Goal: Transaction & Acquisition: Purchase product/service

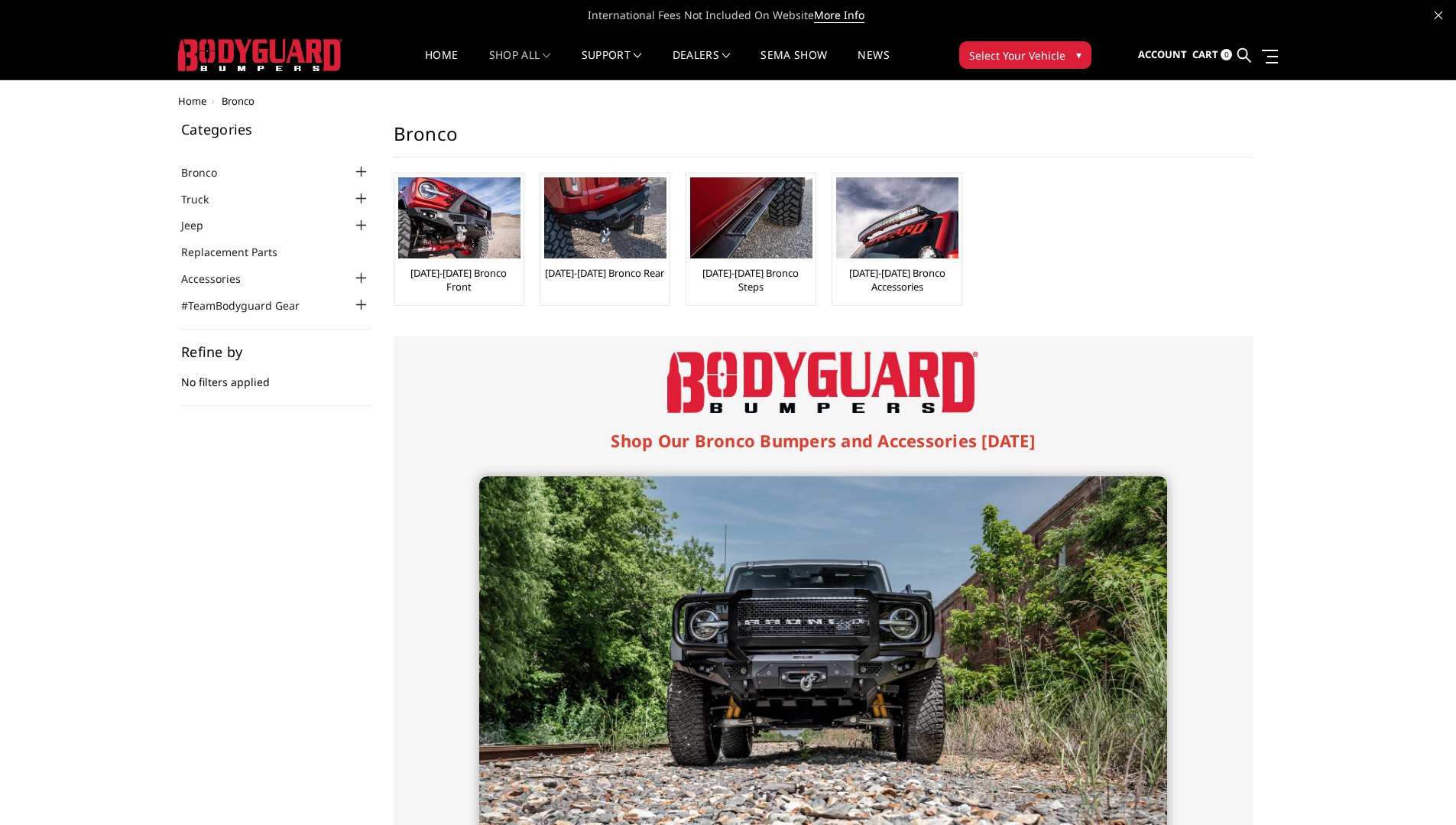
click at [359, 170] on div at bounding box center [362, 172] width 18 height 18
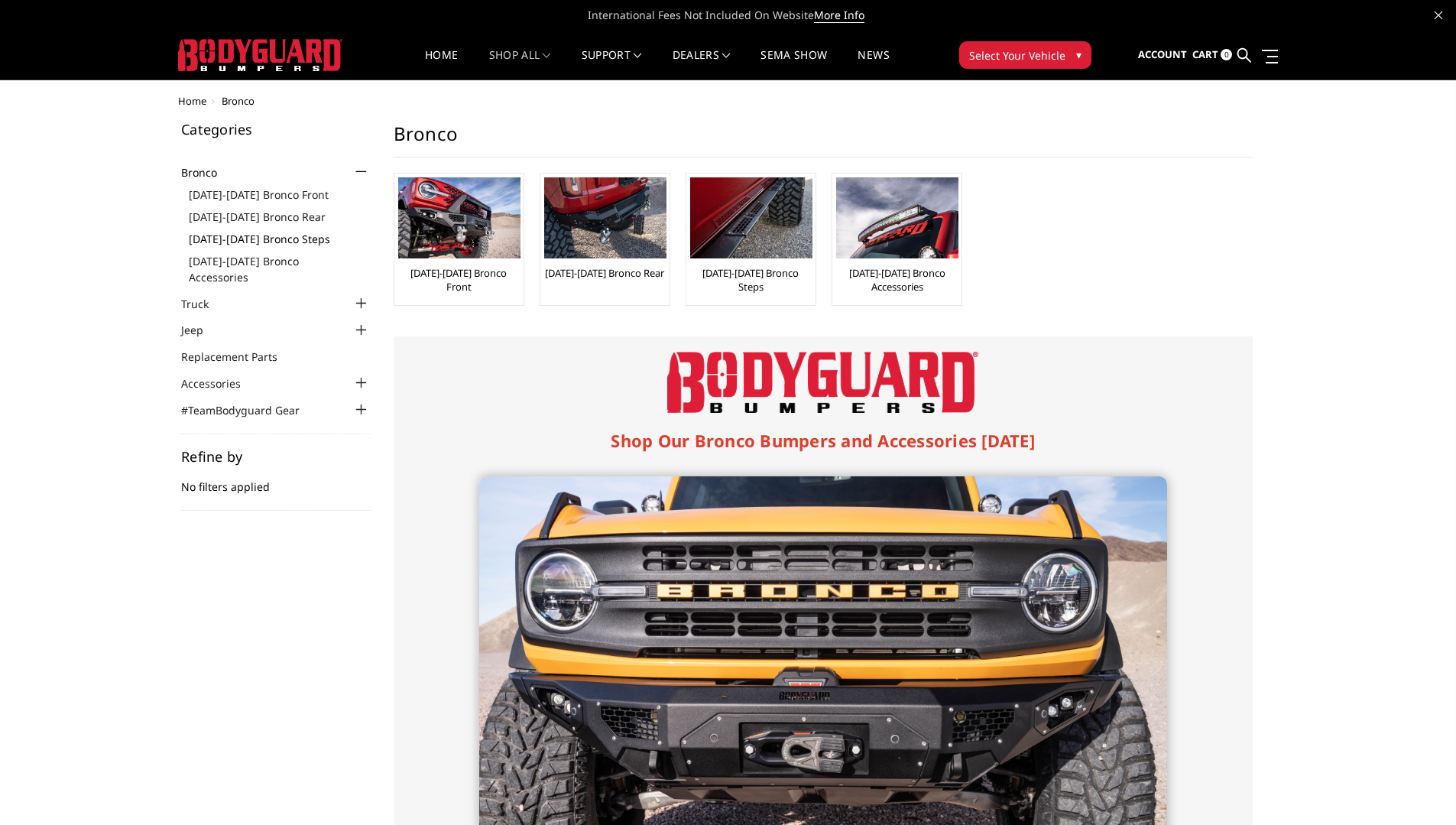
click at [273, 236] on link "[DATE]-[DATE] Bronco Steps" at bounding box center [280, 239] width 182 height 16
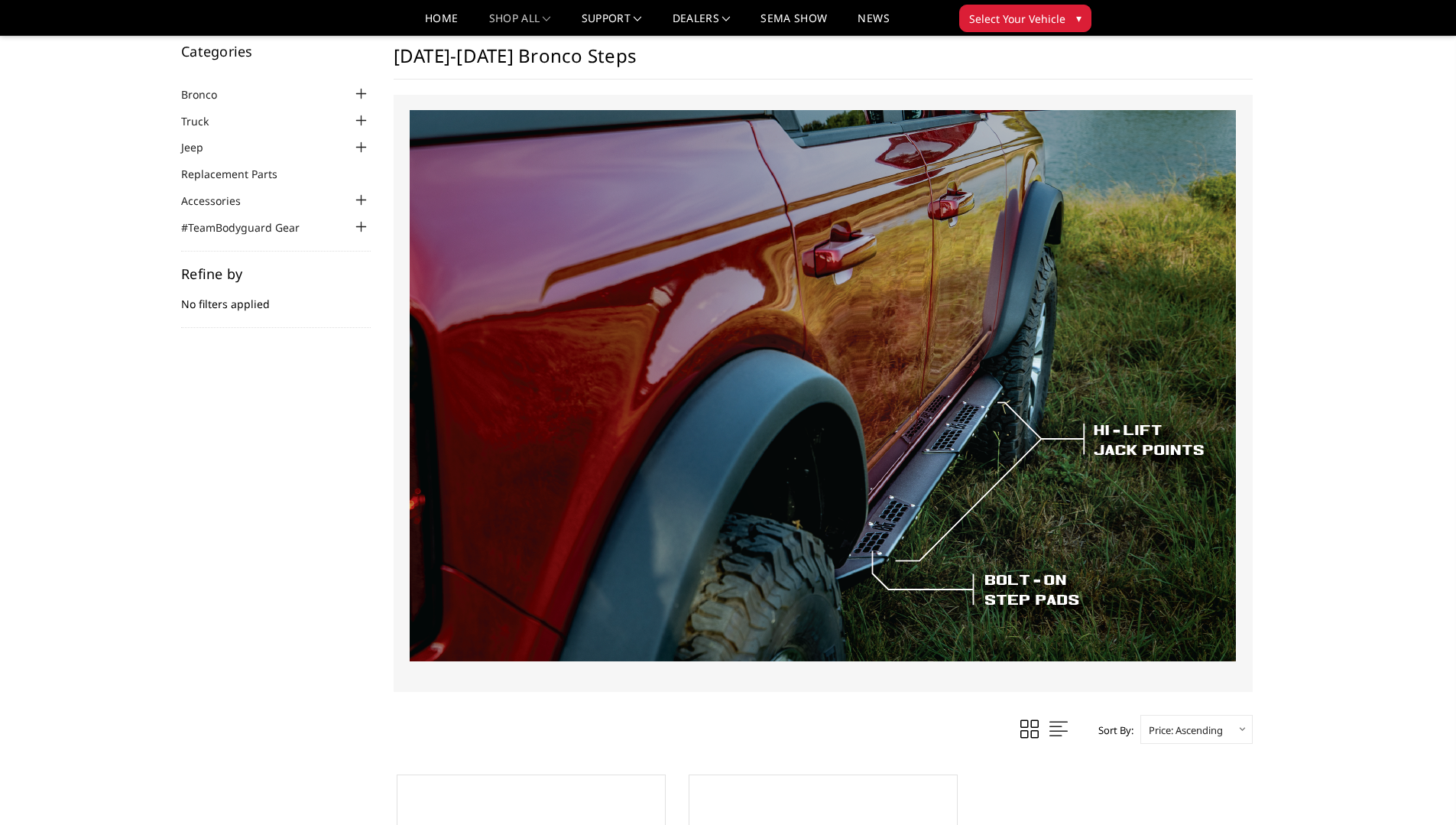
scroll to position [25, 0]
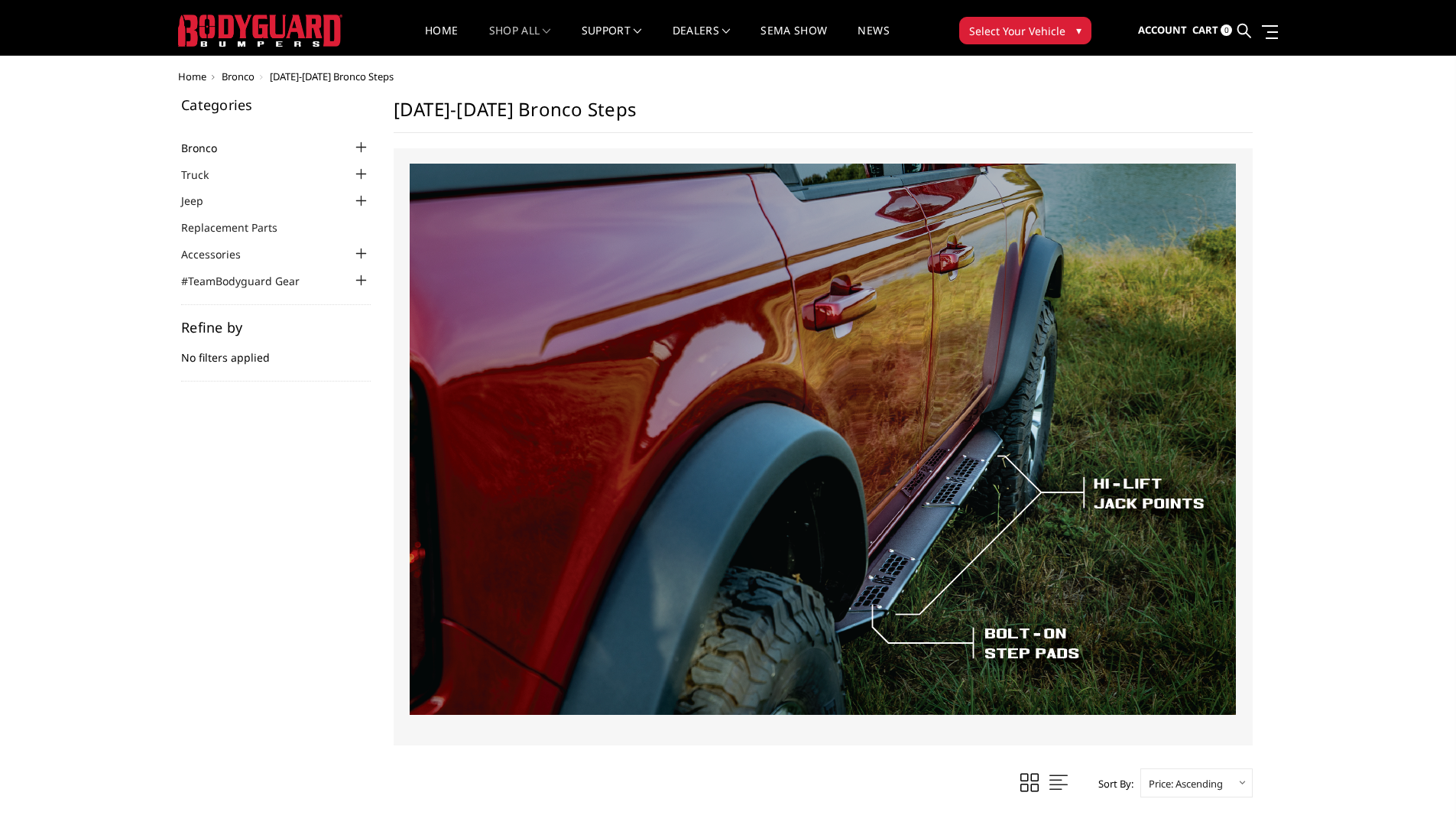
click at [210, 153] on link "Bronco" at bounding box center [208, 147] width 55 height 16
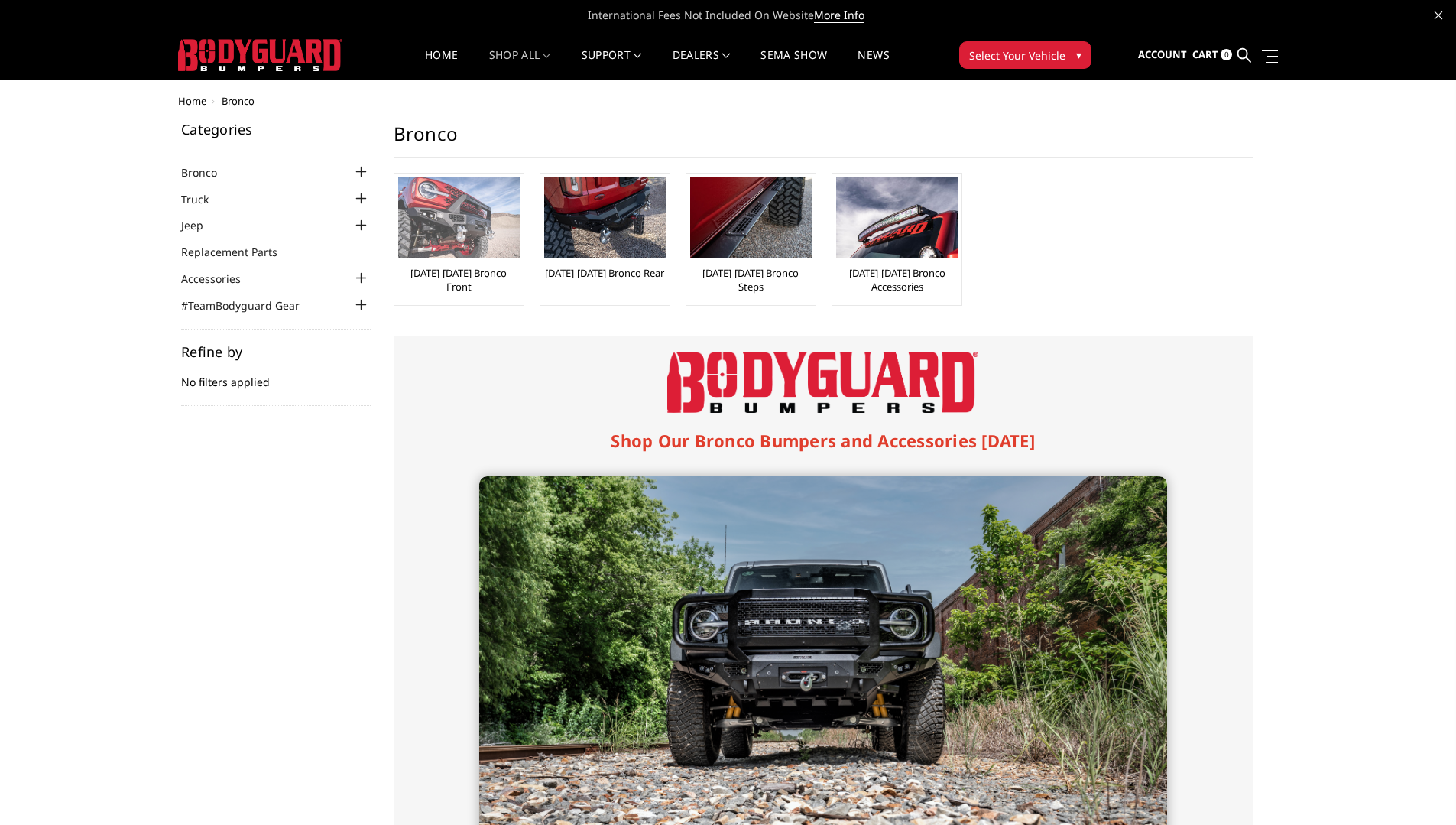
click at [463, 268] on link "[DATE]-[DATE] Bronco Front" at bounding box center [458, 279] width 121 height 27
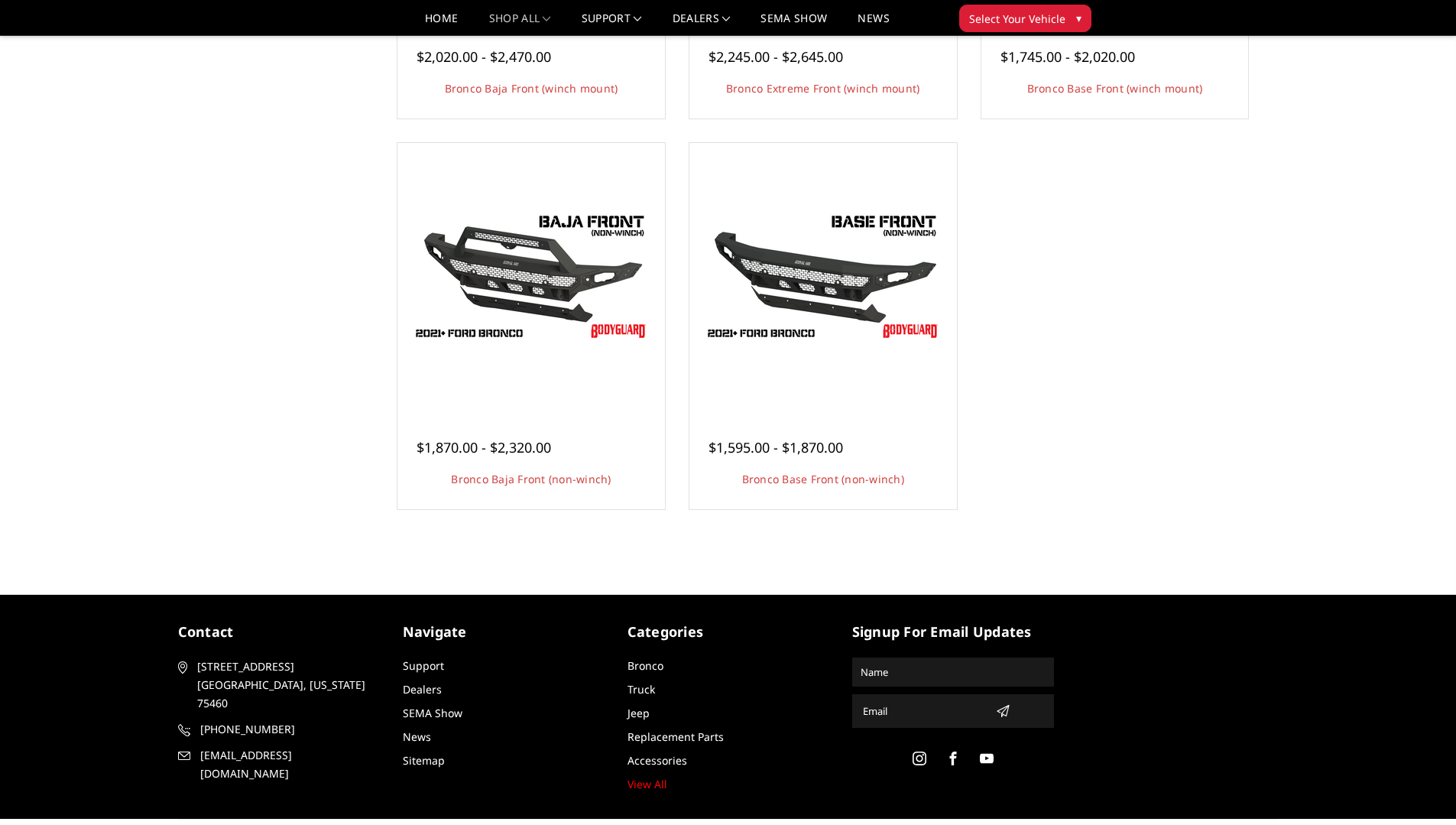
scroll to position [483, 0]
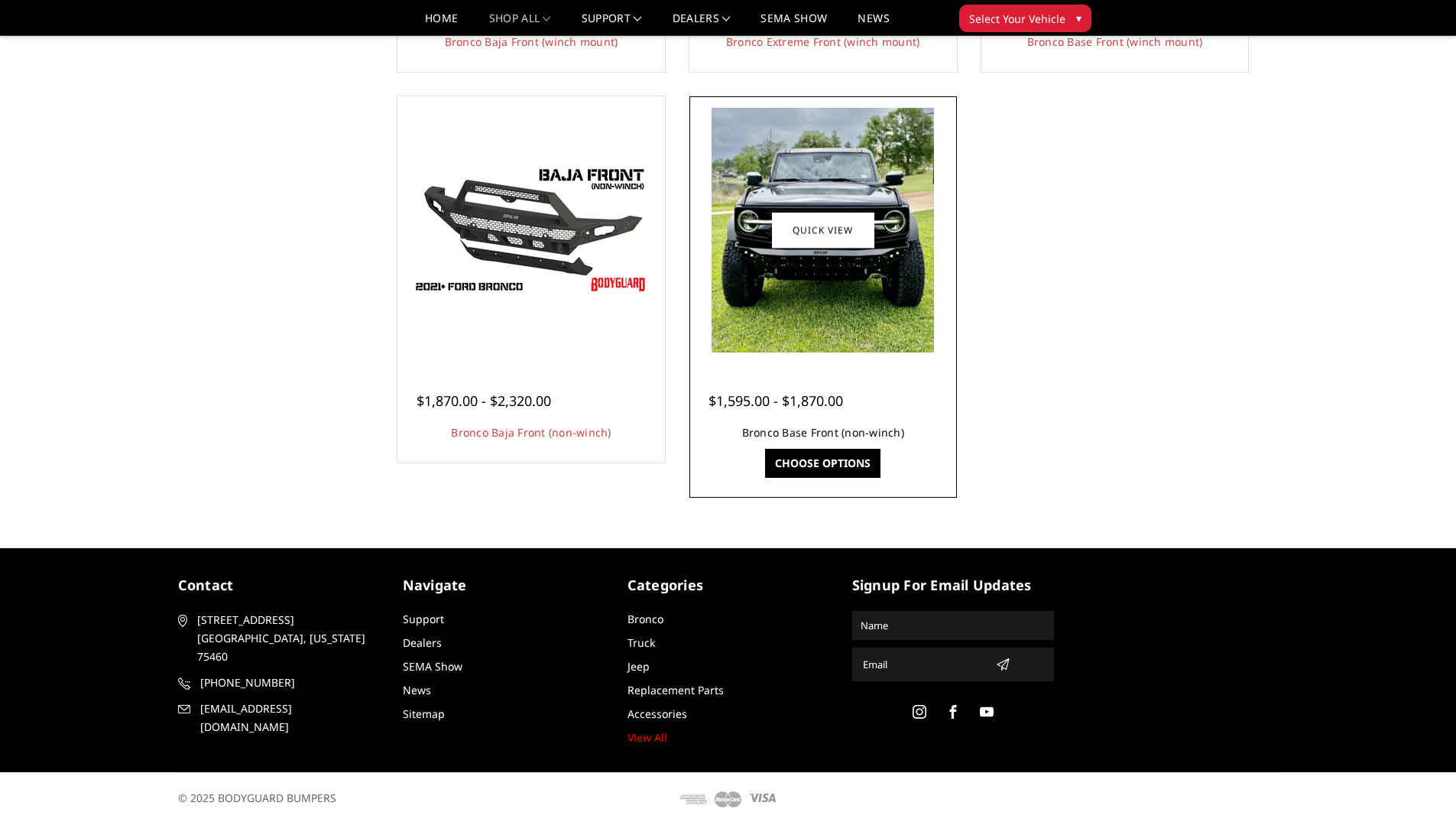
click at [839, 428] on link "Bronco Base Front (non-winch)" at bounding box center [823, 433] width 162 height 15
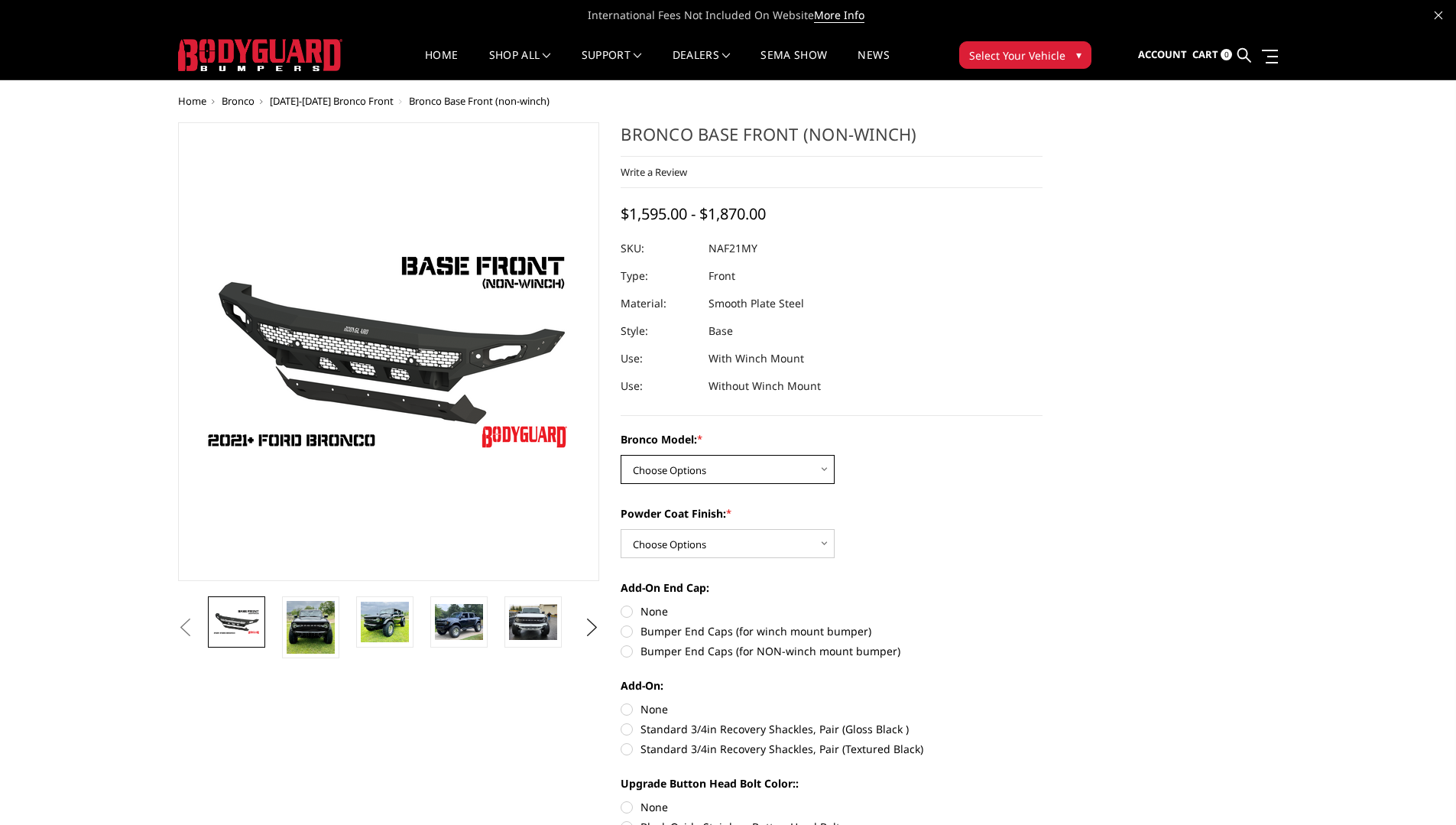
click at [805, 470] on select "Choose Options Base/Badlands/Wildtrak/etc. Raptor" at bounding box center [727, 469] width 214 height 29
select select "4028"
click at [621, 455] on select "Choose Options Base/Badlands/Wildtrak/etc. Raptor" at bounding box center [727, 469] width 214 height 29
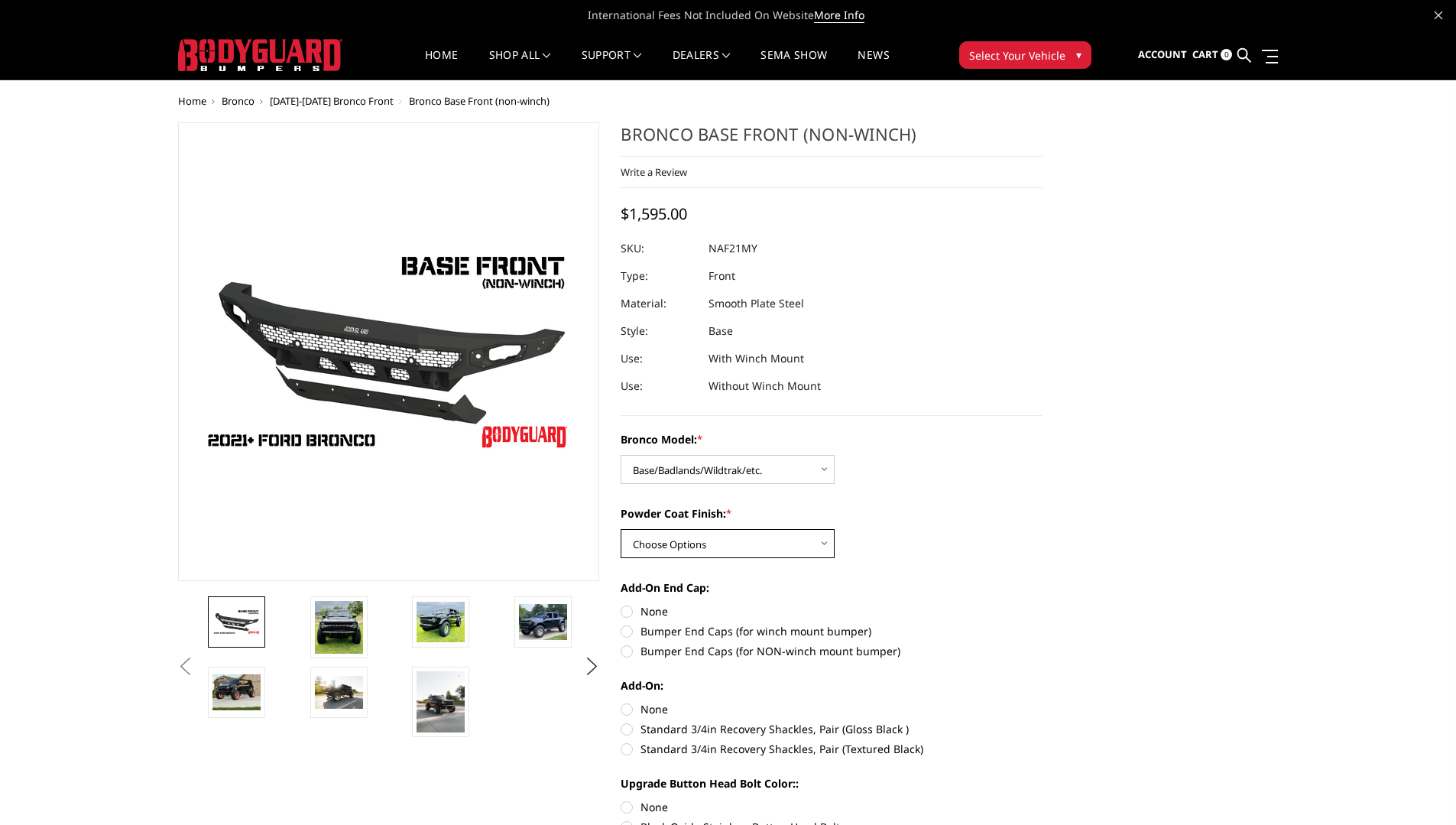
click at [805, 543] on select "Choose Options Bare Metal Textured Black Powder Coat" at bounding box center [727, 543] width 214 height 29
select select "4031"
click at [621, 529] on select "Choose Options Bare Metal Textured Black Powder Coat" at bounding box center [727, 543] width 214 height 29
click at [666, 654] on label "Bumper End Caps (for NON-winch mount bumper)" at bounding box center [831, 651] width 422 height 16
click at [1042, 623] on input "Bumper End Caps (for NON-winch mount bumper)" at bounding box center [1042, 623] width 1 height 1
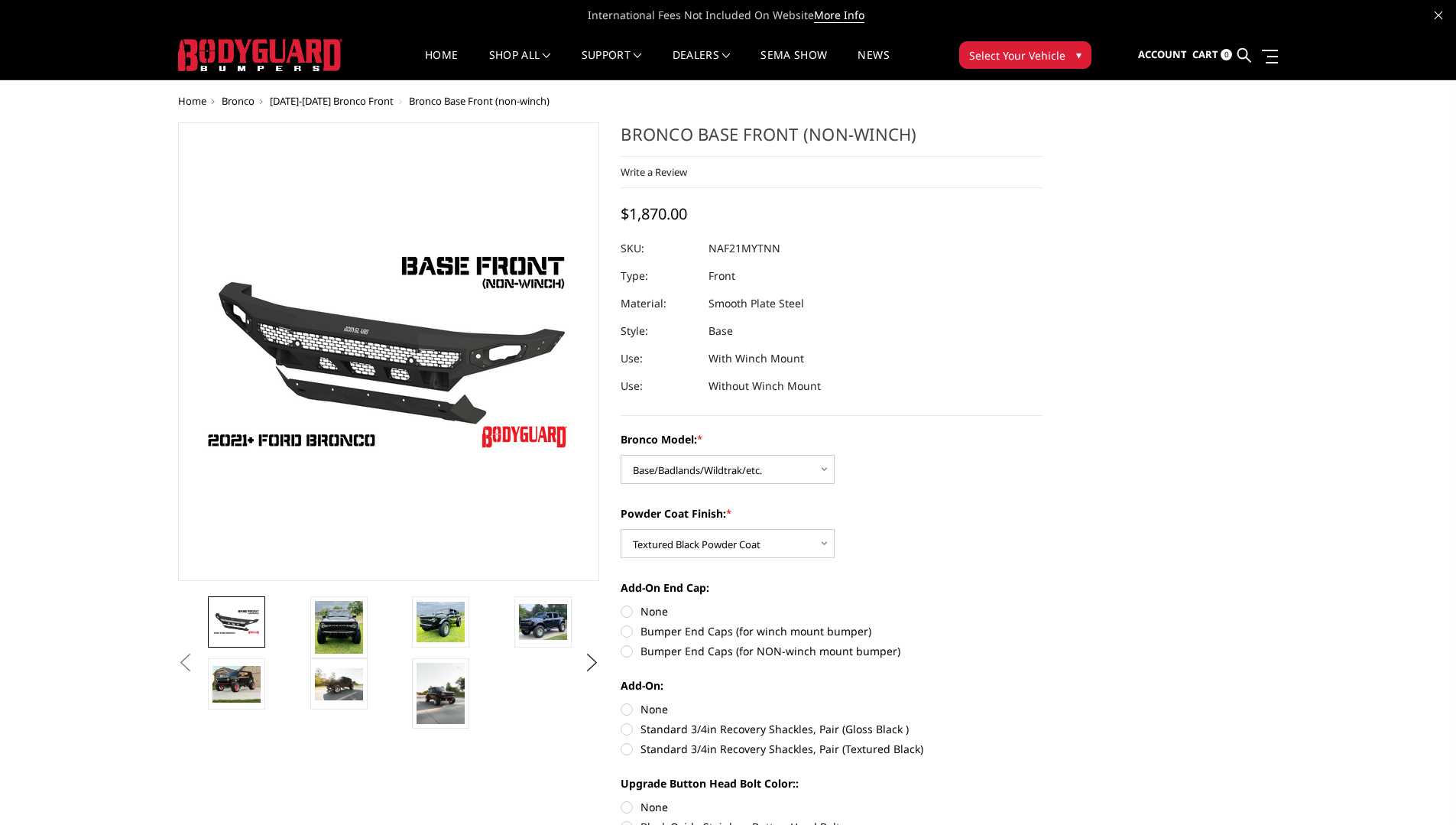
radio input "true"
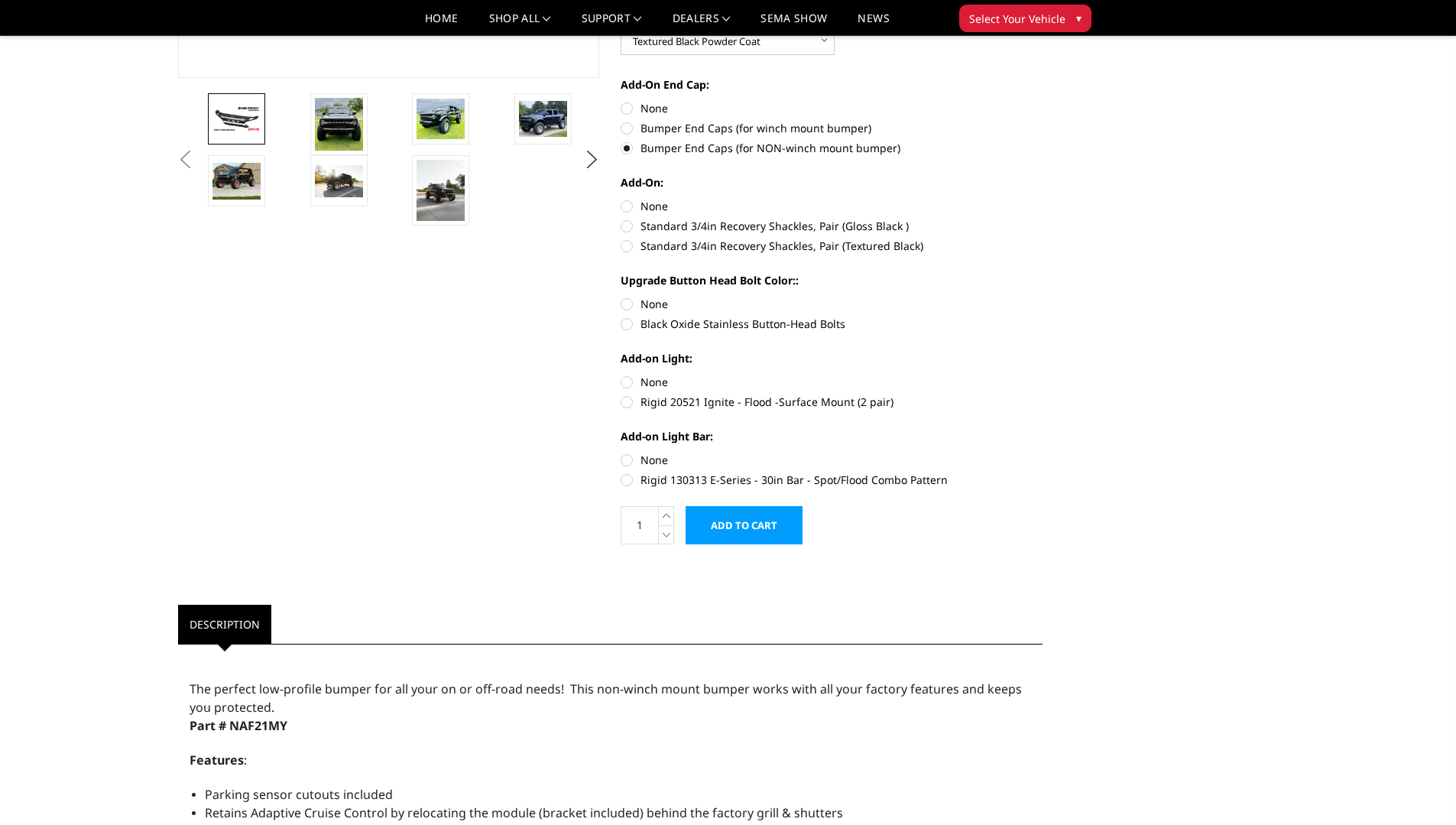
scroll to position [458, 0]
click at [626, 249] on label "Standard 3/4in Recovery Shackles, Pair (Textured Black)" at bounding box center [831, 244] width 422 height 16
click at [1042, 218] on input "Standard 3/4in Recovery Shackles, Pair (Textured Black)" at bounding box center [1042, 217] width 1 height 1
radio input "true"
